Goal: Task Accomplishment & Management: Manage account settings

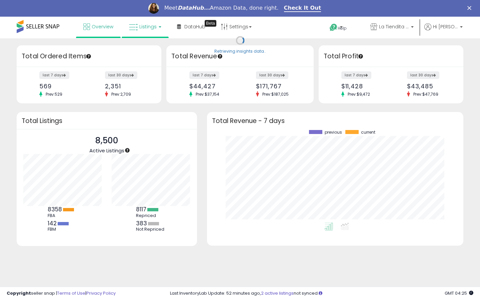
click at [160, 27] on link "Listings" at bounding box center [145, 27] width 42 height 20
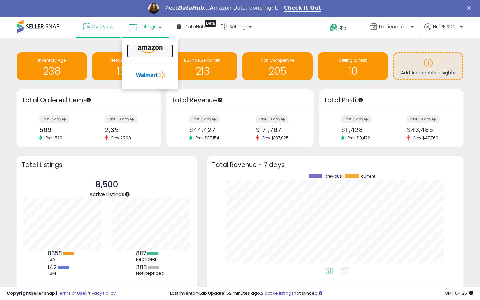
click at [152, 49] on icon at bounding box center [150, 49] width 29 height 9
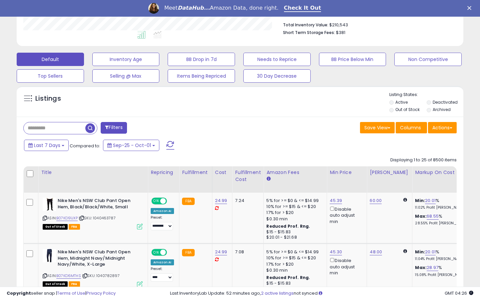
scroll to position [174, 0]
click at [410, 110] on label "Out of Stock" at bounding box center [407, 109] width 24 height 6
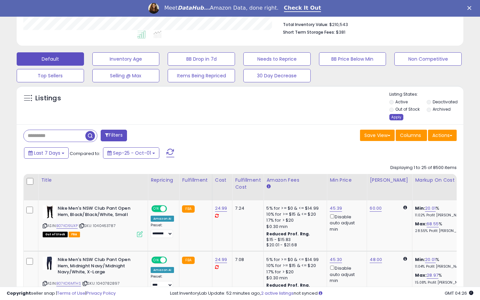
click at [396, 117] on div "Apply" at bounding box center [396, 117] width 14 height 6
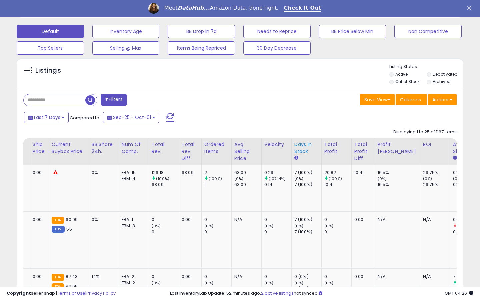
click at [298, 155] on div "Days In Stock" at bounding box center [306, 148] width 24 height 14
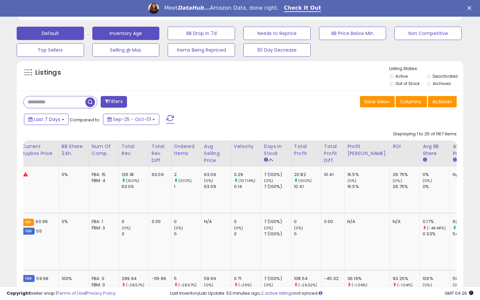
click at [130, 32] on button "Inventory Age" at bounding box center [125, 33] width 67 height 13
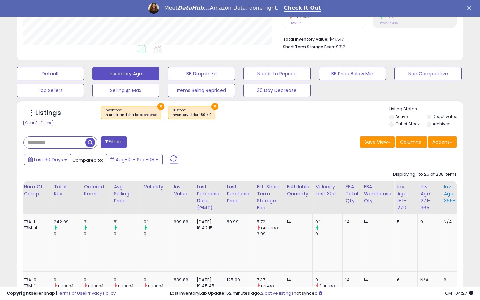
click at [447, 192] on div "Inv. Age 365+" at bounding box center [453, 193] width 18 height 21
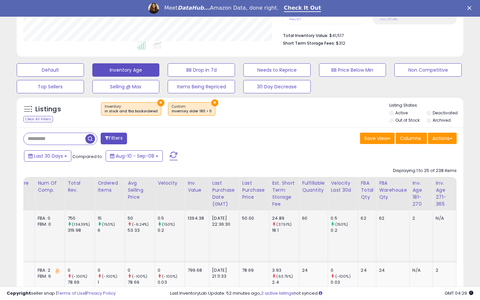
scroll to position [0, 371]
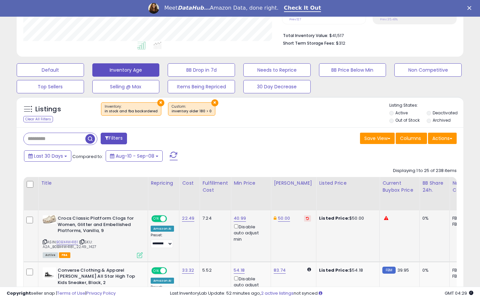
click at [44, 241] on icon at bounding box center [45, 242] width 4 height 4
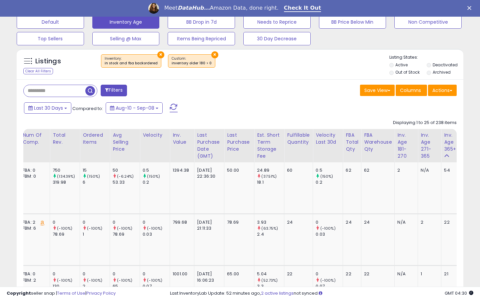
click at [280, 13] on div "Meet DataHub... Amazon Data, done right." at bounding box center [224, 8] width 120 height 11
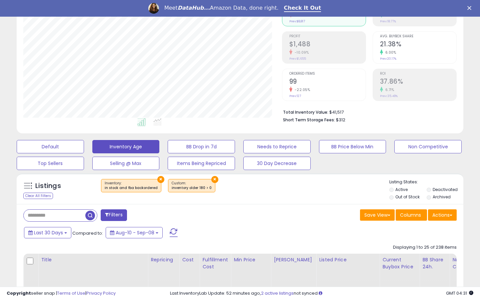
scroll to position [88, 0]
